Goal: Check status: Check status

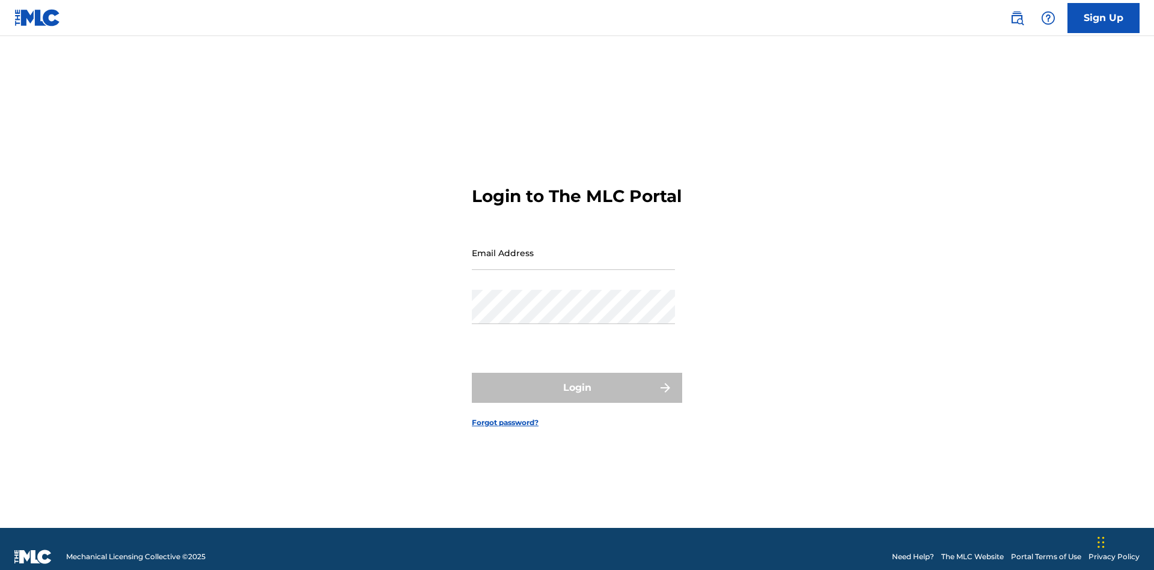
scroll to position [16, 0]
click at [574, 247] on input "Email Address" at bounding box center [573, 253] width 203 height 34
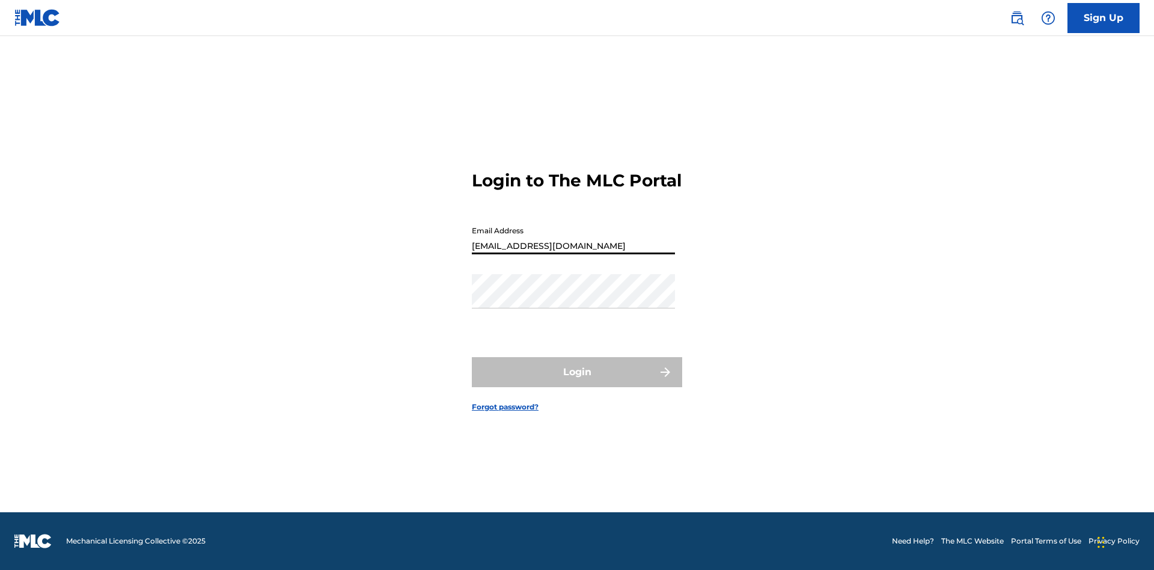
type input "[EMAIL_ADDRESS][DOMAIN_NAME]"
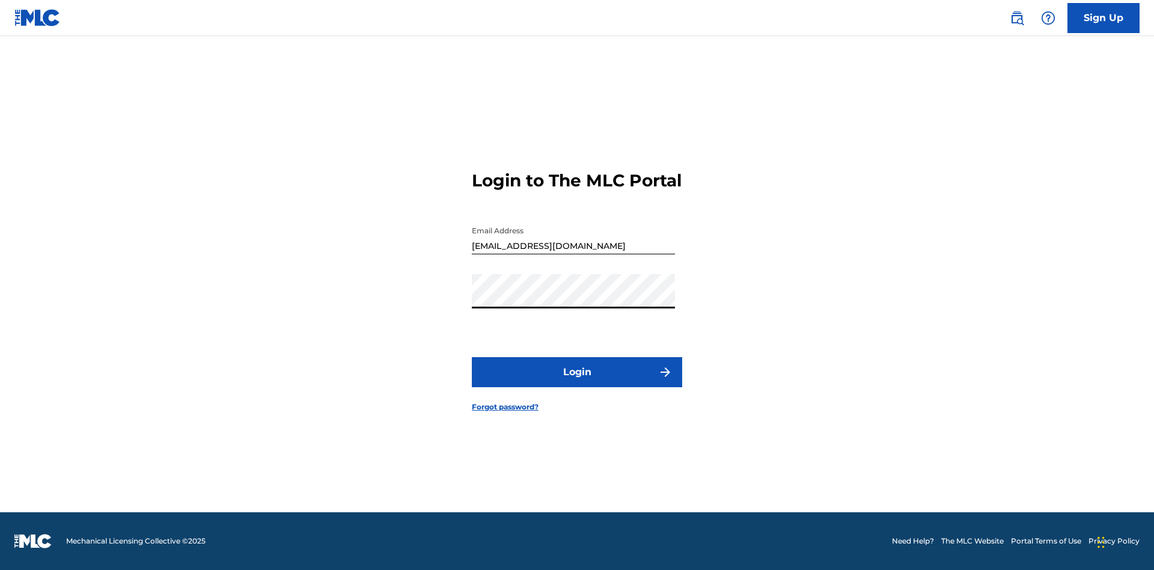
click at [577, 382] on button "Login" at bounding box center [577, 372] width 210 height 30
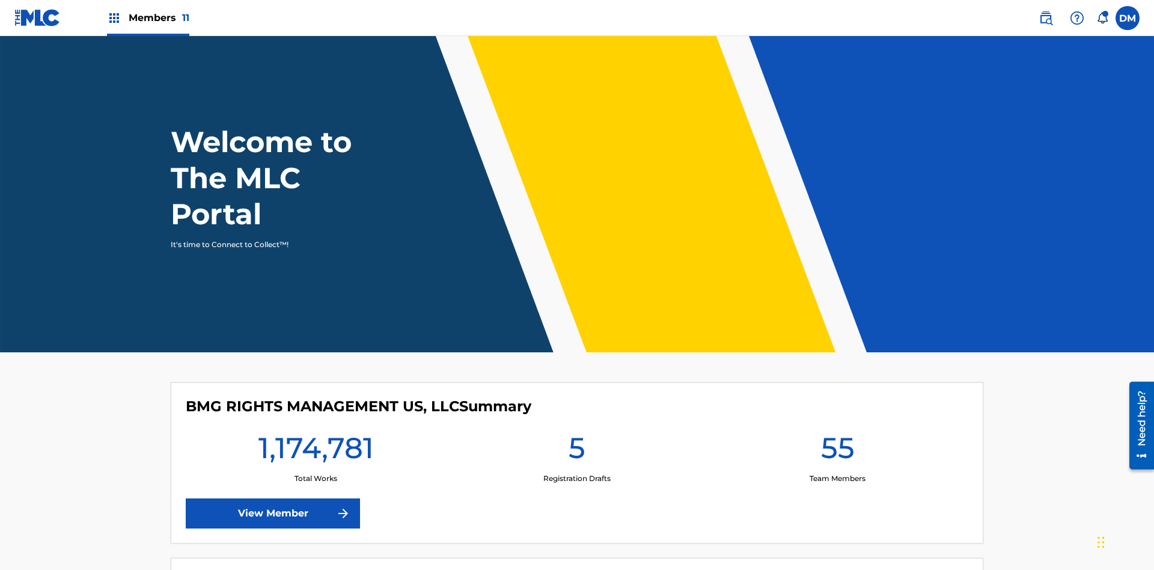
scroll to position [52, 0]
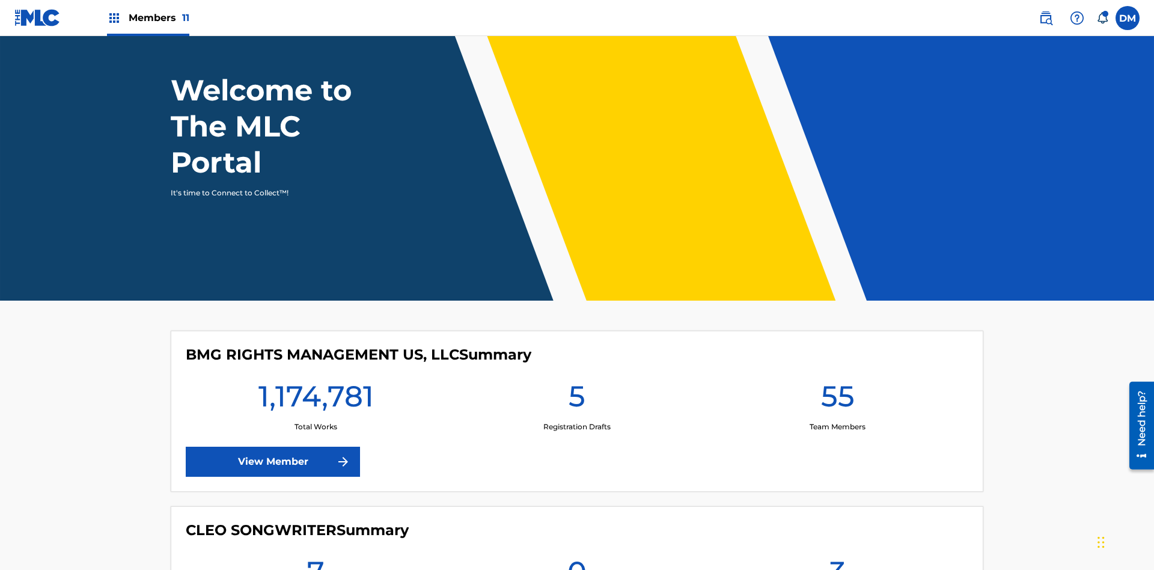
click at [148, 17] on span "Members 11" at bounding box center [159, 18] width 61 height 14
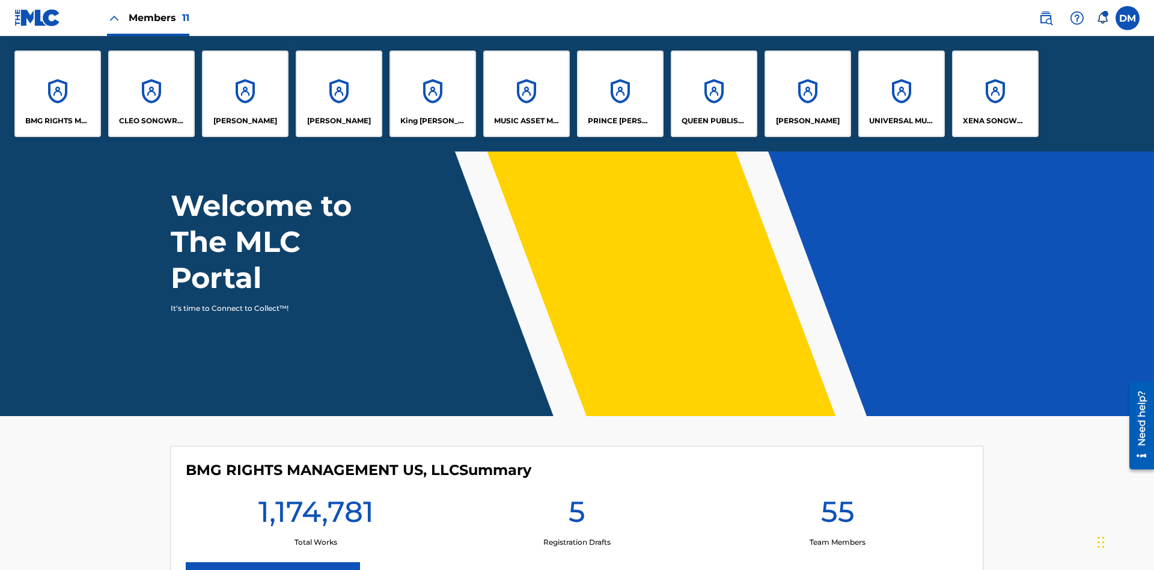
scroll to position [0, 0]
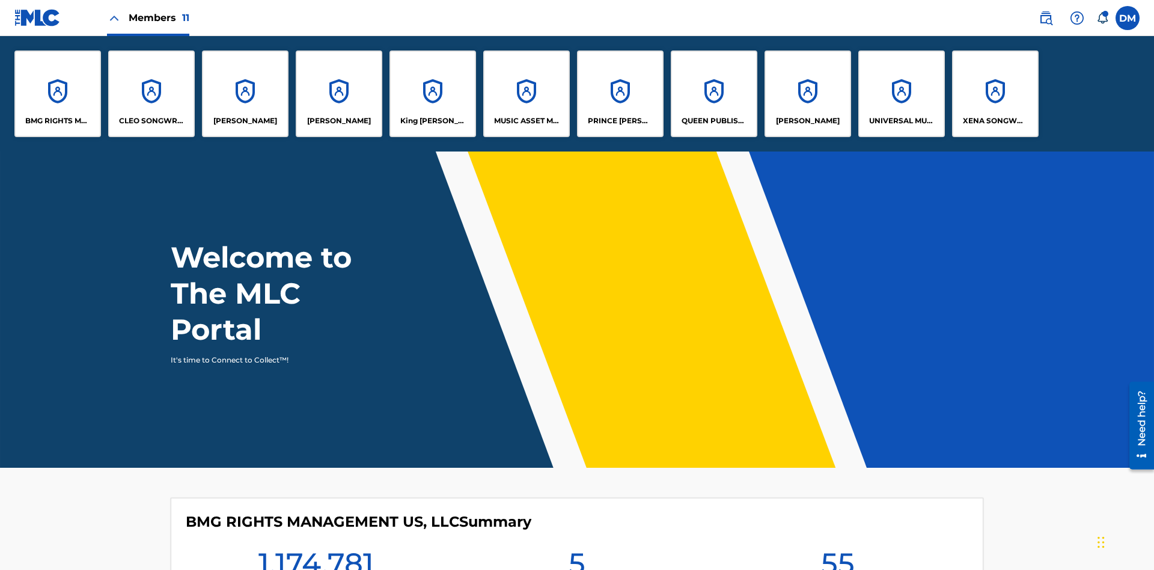
click at [901, 121] on p "UNIVERSAL MUSIC PUB GROUP" at bounding box center [902, 120] width 66 height 11
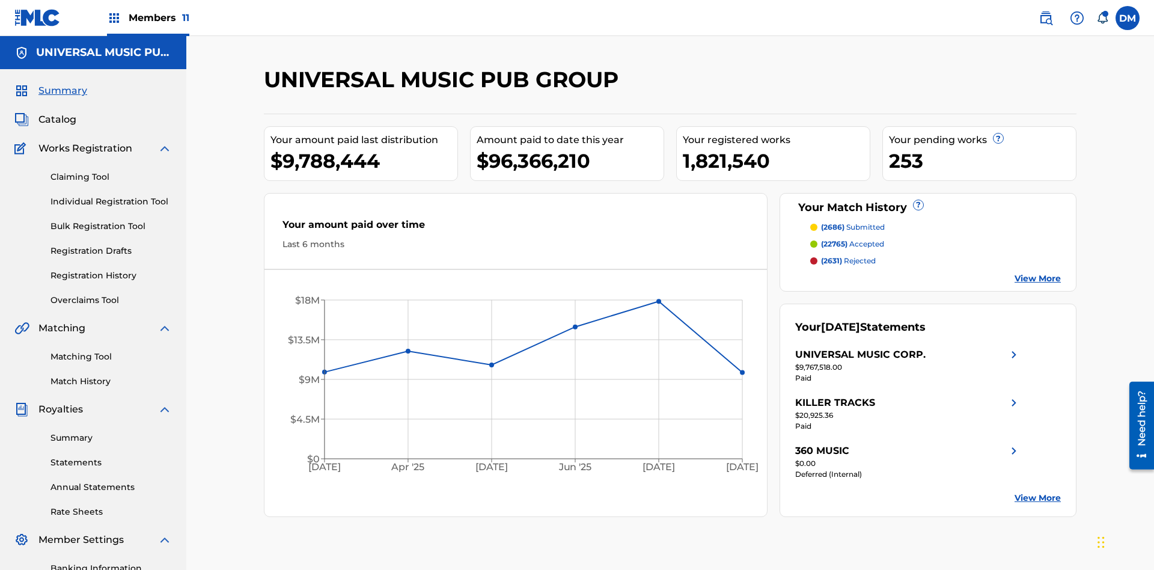
click at [111, 269] on link "Registration History" at bounding box center [110, 275] width 121 height 13
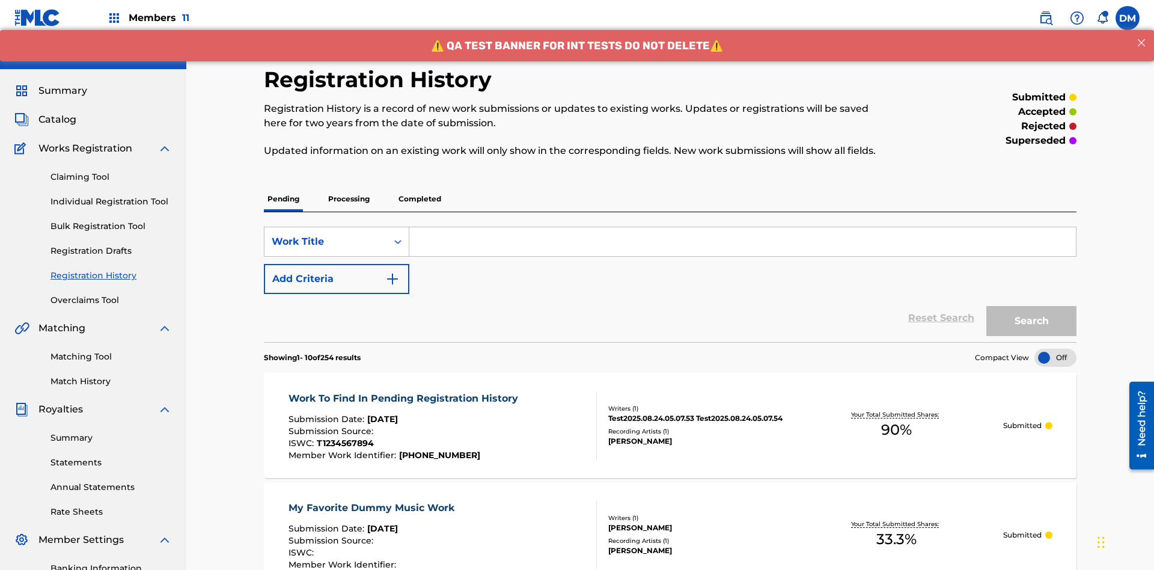
scroll to position [277, 0]
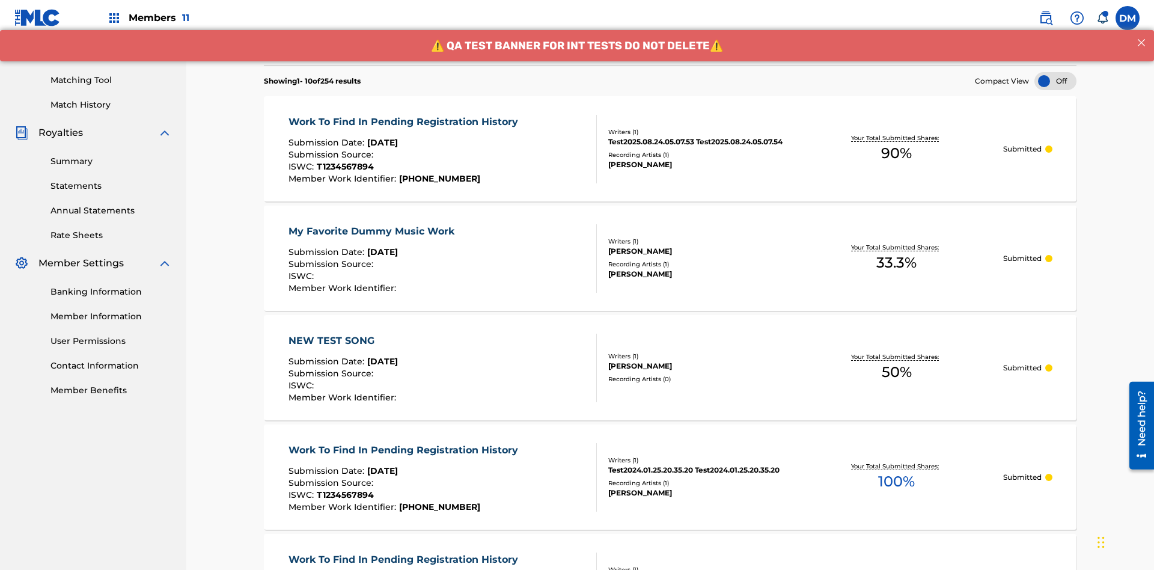
click at [1056, 81] on div at bounding box center [1056, 81] width 42 height 18
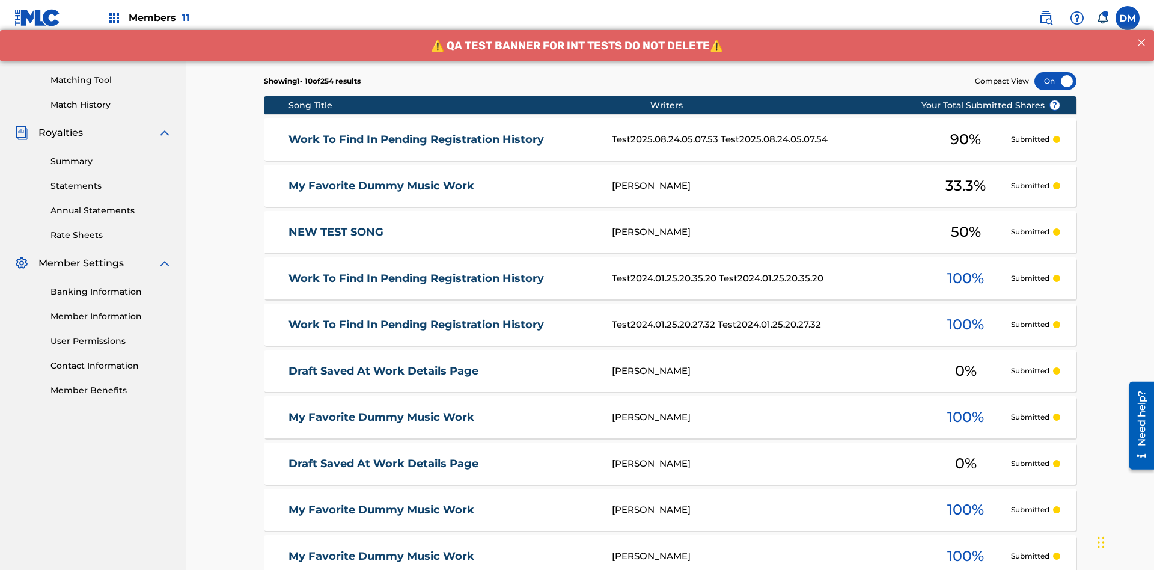
click at [1056, 81] on div at bounding box center [1056, 81] width 42 height 18
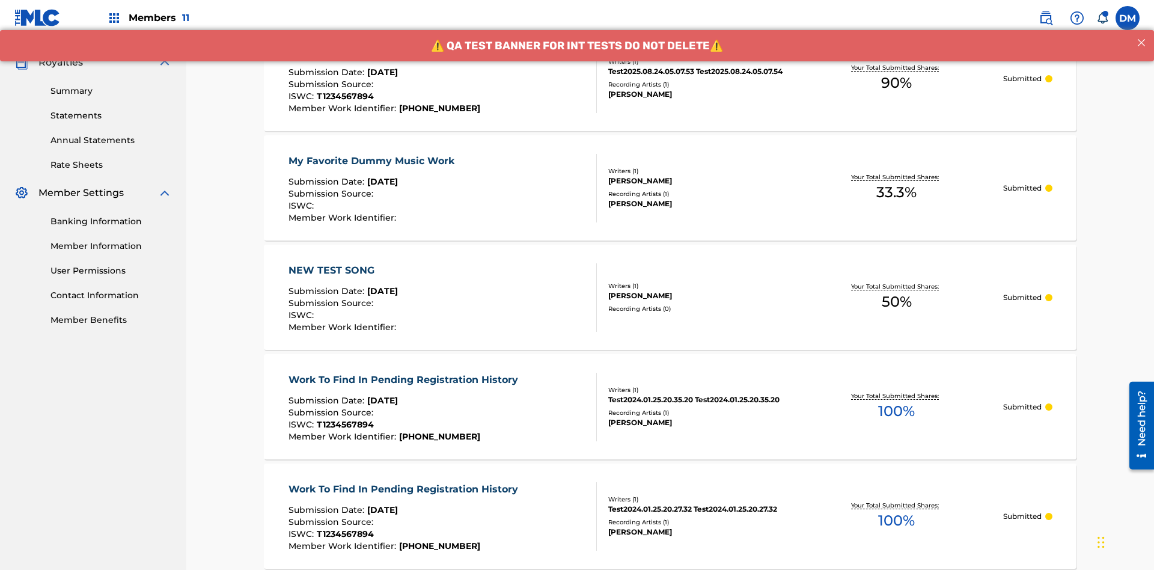
scroll to position [349, 0]
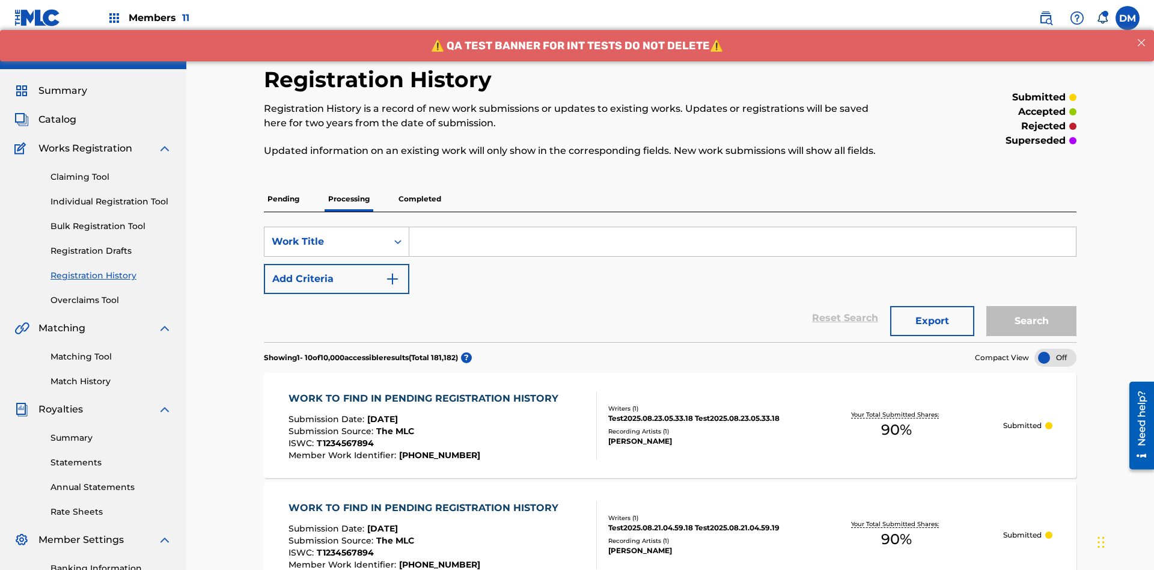
scroll to position [277, 0]
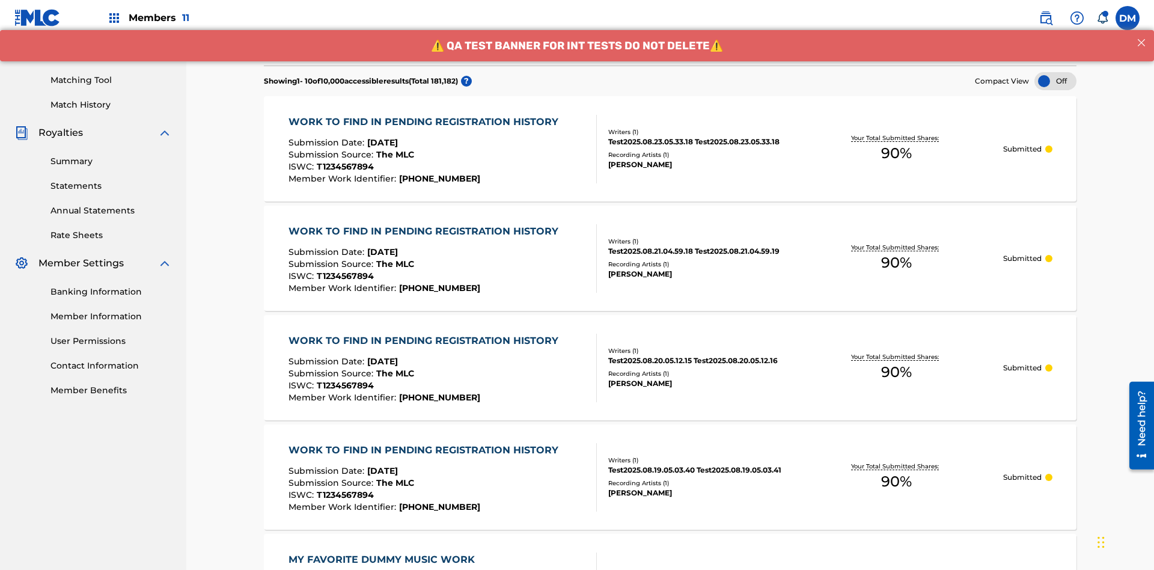
click at [1056, 81] on div at bounding box center [1056, 81] width 42 height 18
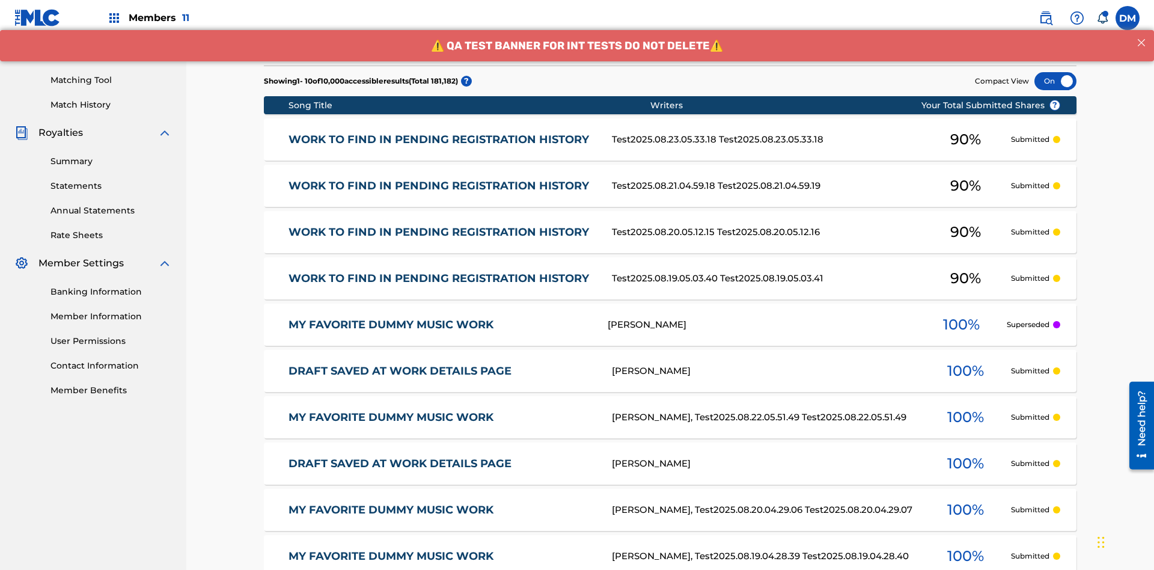
click at [1056, 81] on div at bounding box center [1056, 81] width 42 height 18
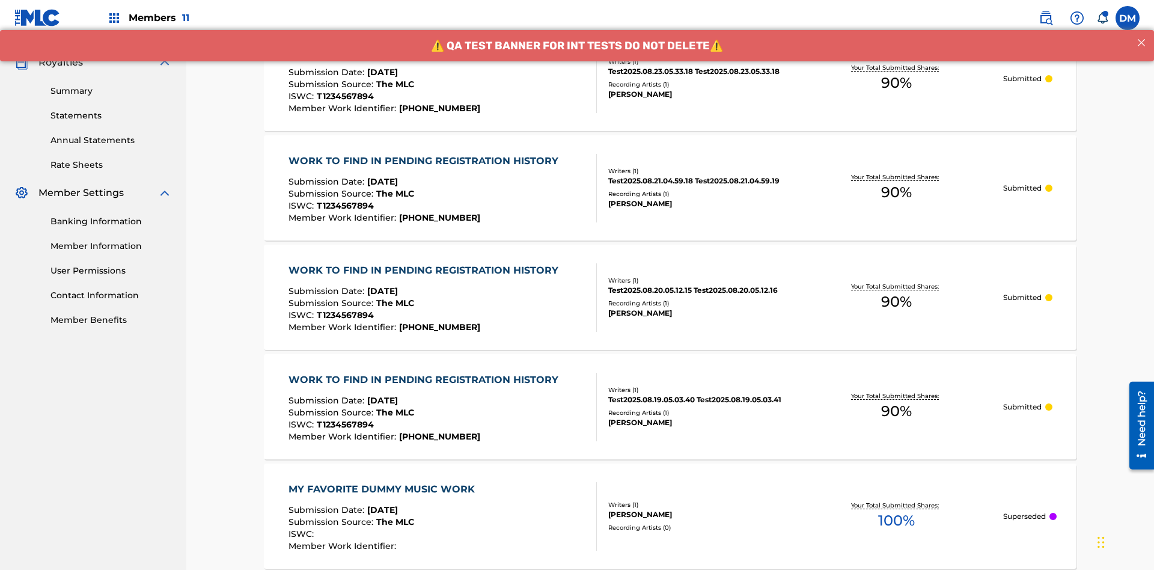
scroll to position [349, 0]
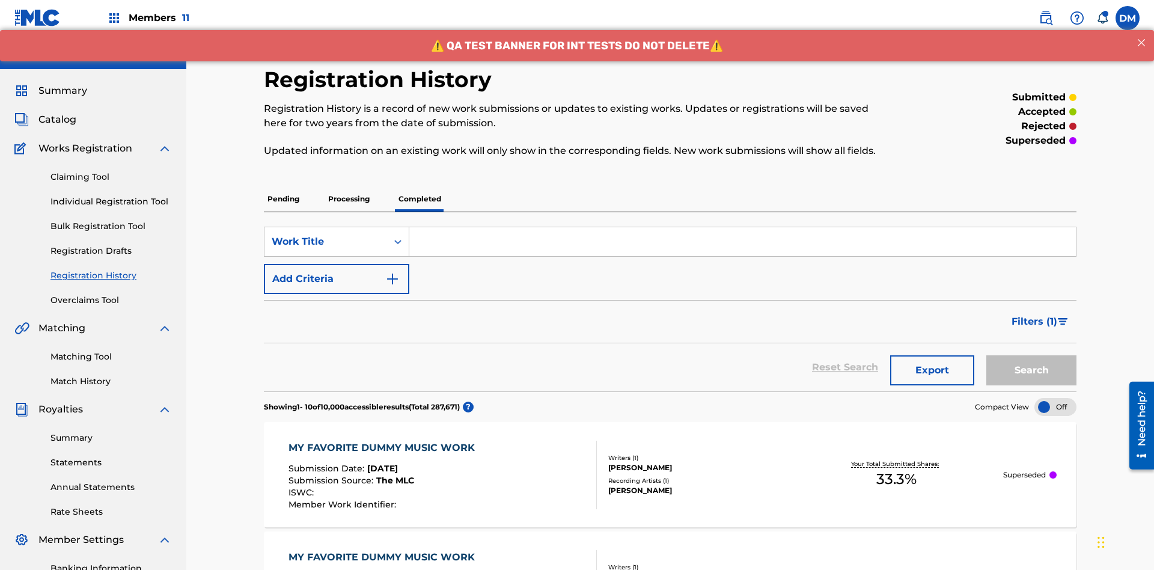
scroll to position [326, 0]
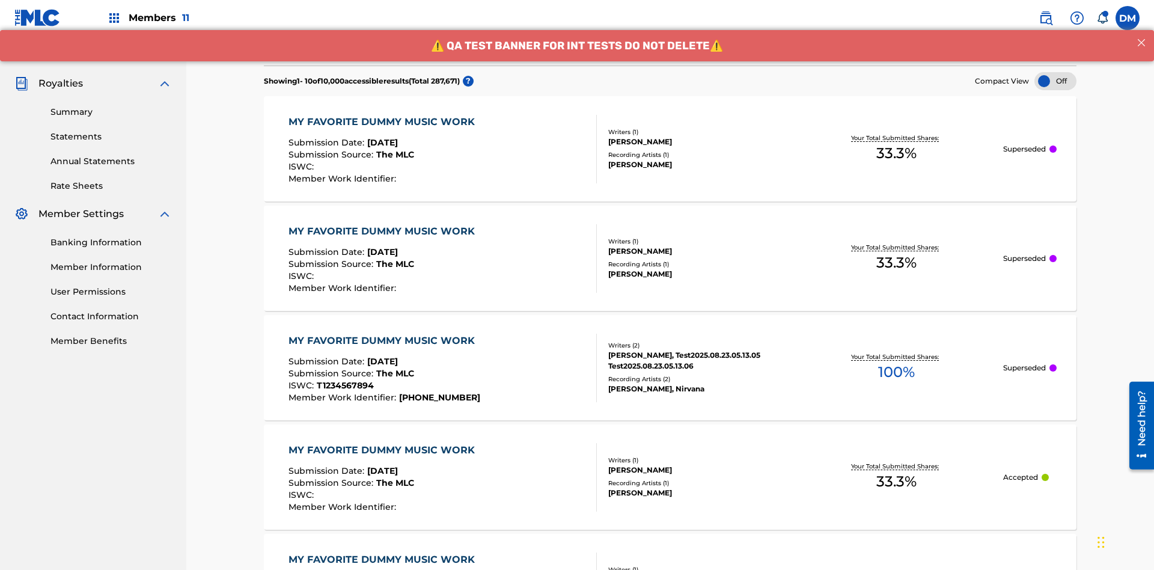
click at [1056, 81] on div at bounding box center [1056, 81] width 42 height 18
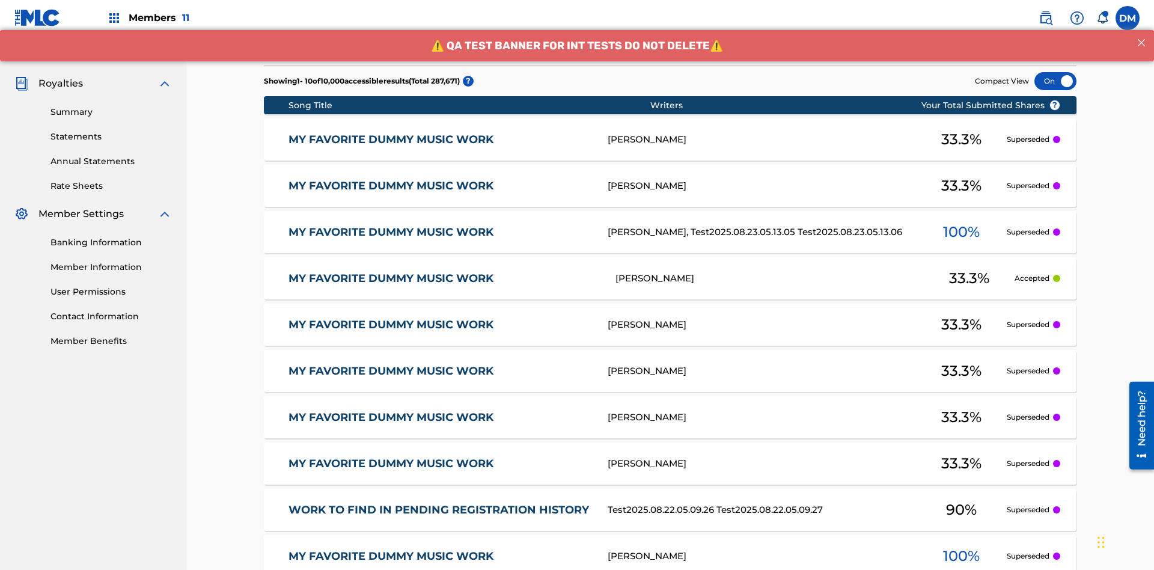
click at [1056, 81] on div at bounding box center [1056, 81] width 42 height 18
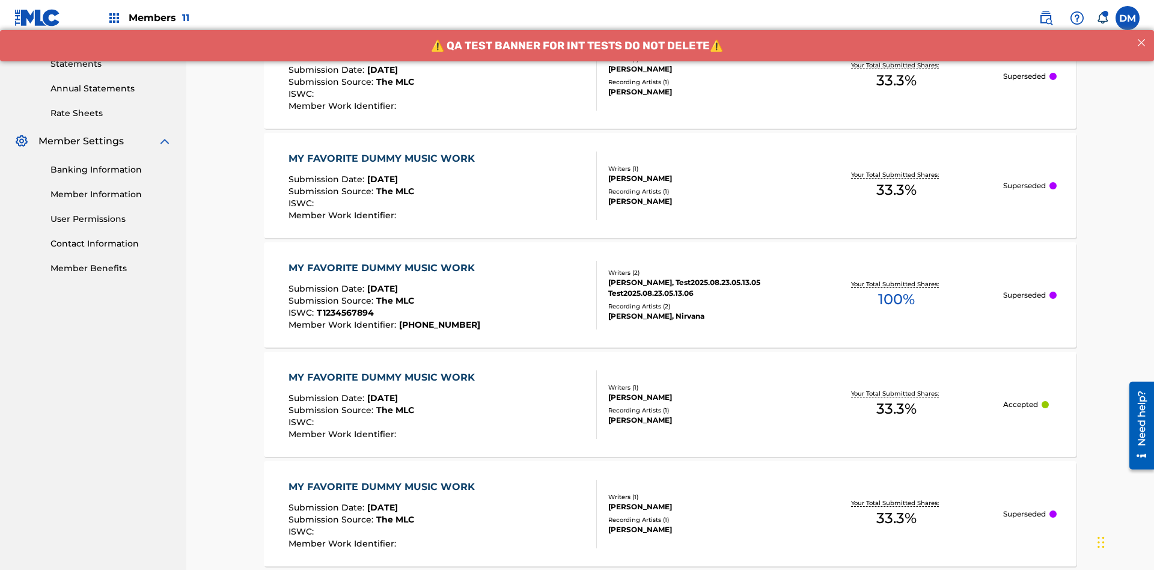
scroll to position [368, 0]
